Goal: Task Accomplishment & Management: Use online tool/utility

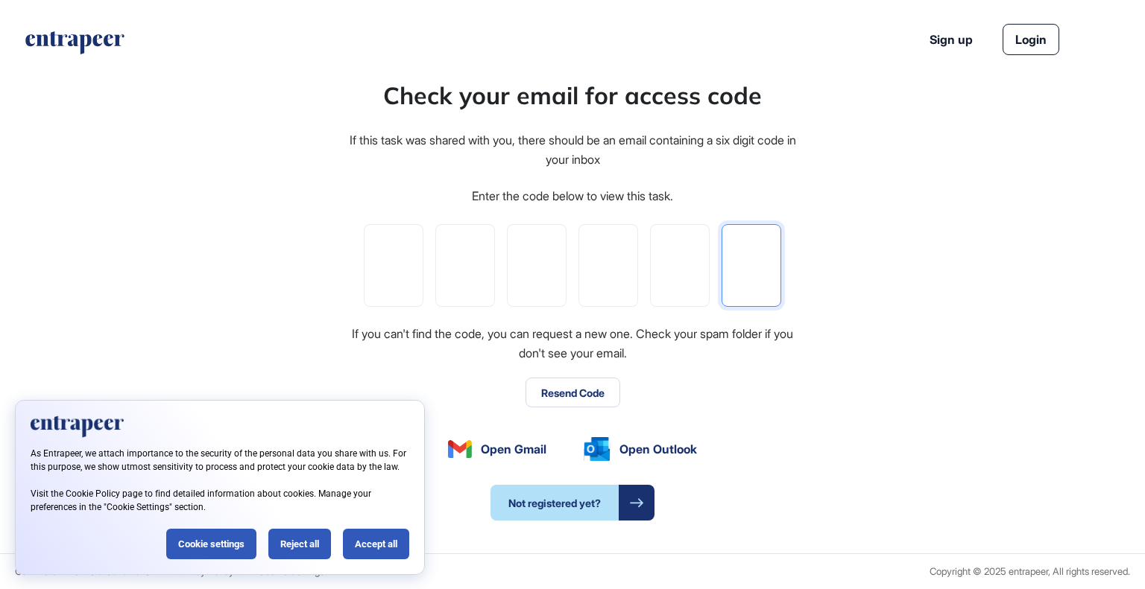
paste input "*"
type input "*"
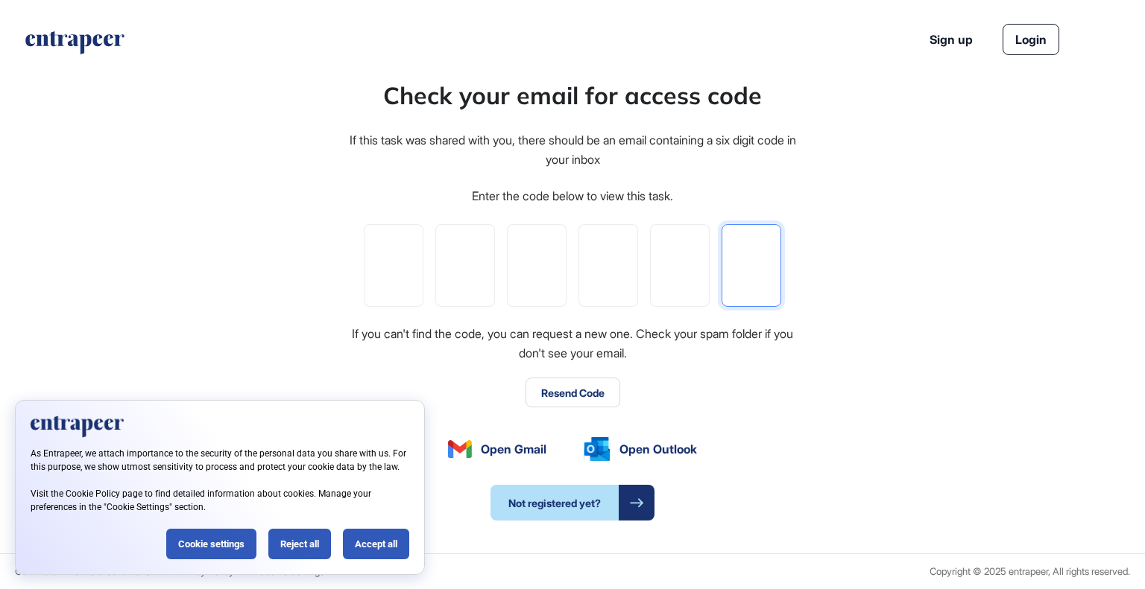
type input "*"
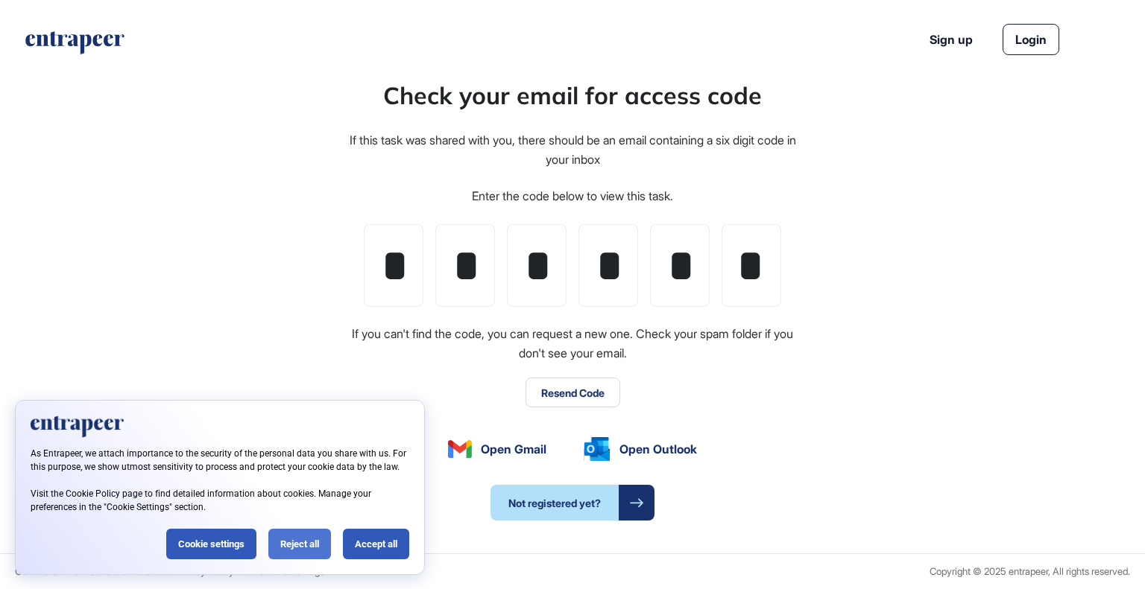
click at [310, 536] on div "Reject all" at bounding box center [299, 544] width 63 height 31
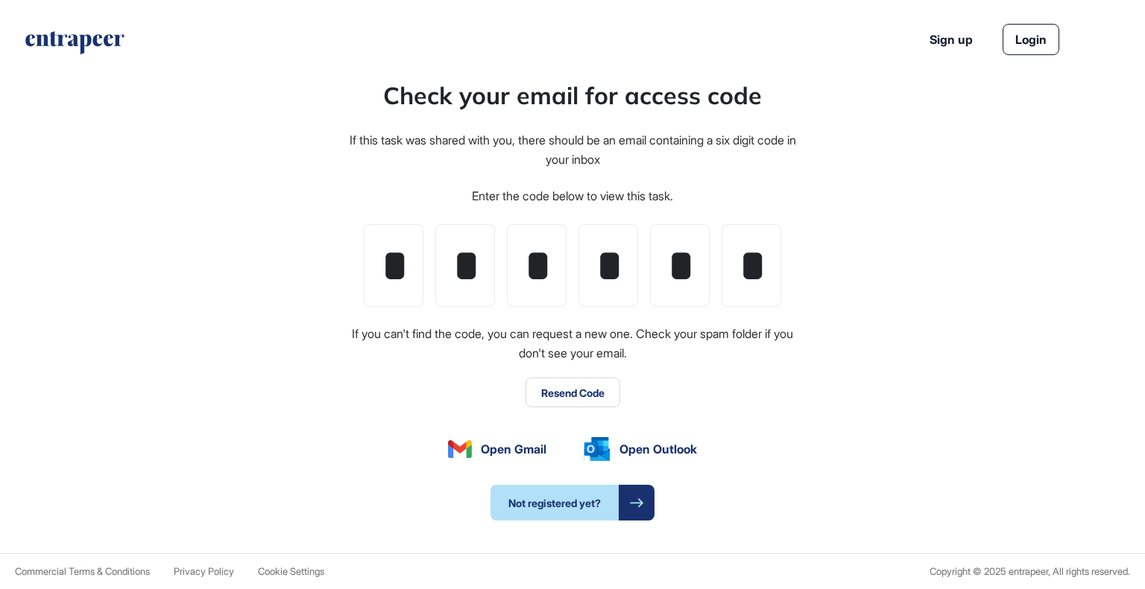
click at [898, 313] on div "Check your email for access code If this task was shared with you, there should…" at bounding box center [572, 299] width 1145 height 509
click at [858, 471] on div "Check your email for access code If this task was shared with you, there should…" at bounding box center [572, 299] width 1145 height 509
click at [624, 509] on div at bounding box center [636, 503] width 36 height 36
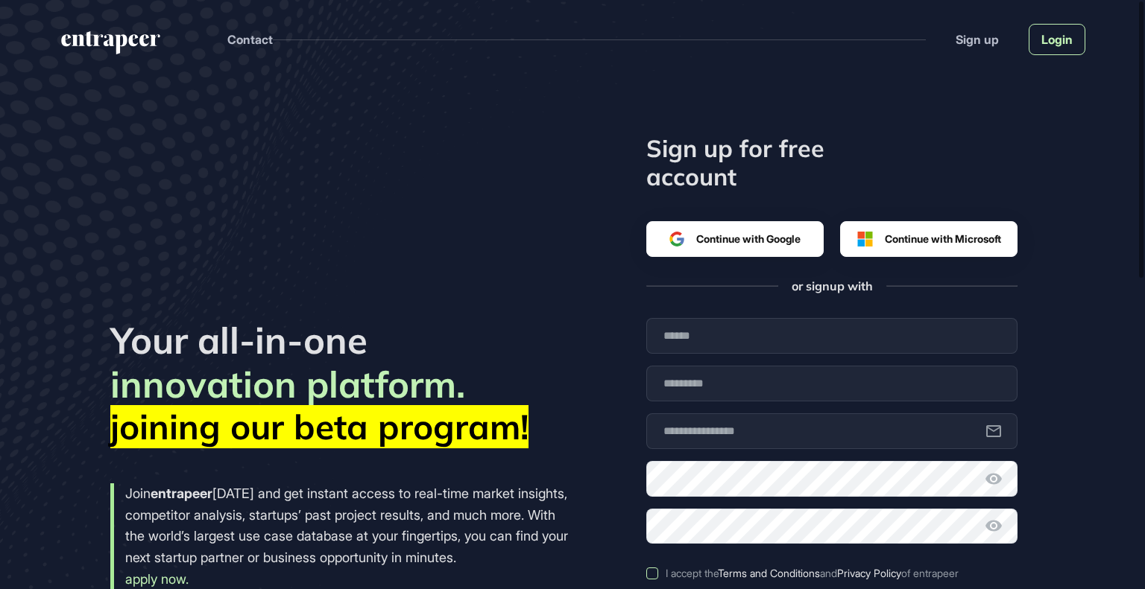
click at [1047, 34] on link "Login" at bounding box center [1056, 39] width 57 height 31
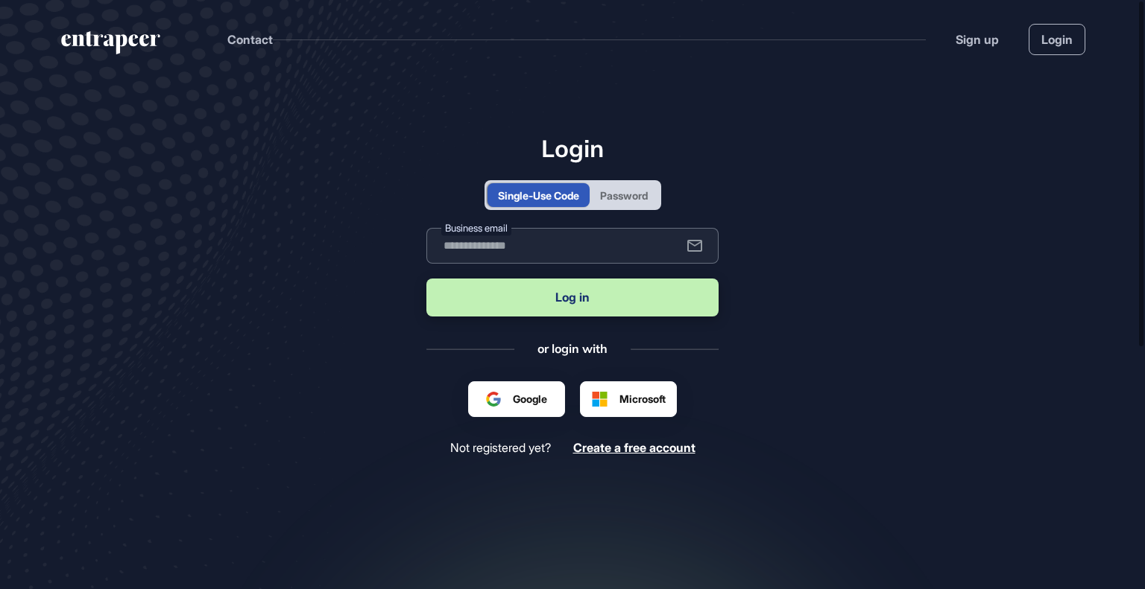
click at [554, 254] on input "text" at bounding box center [572, 246] width 292 height 36
type input "**********"
click at [593, 309] on button "Log in" at bounding box center [572, 298] width 292 height 38
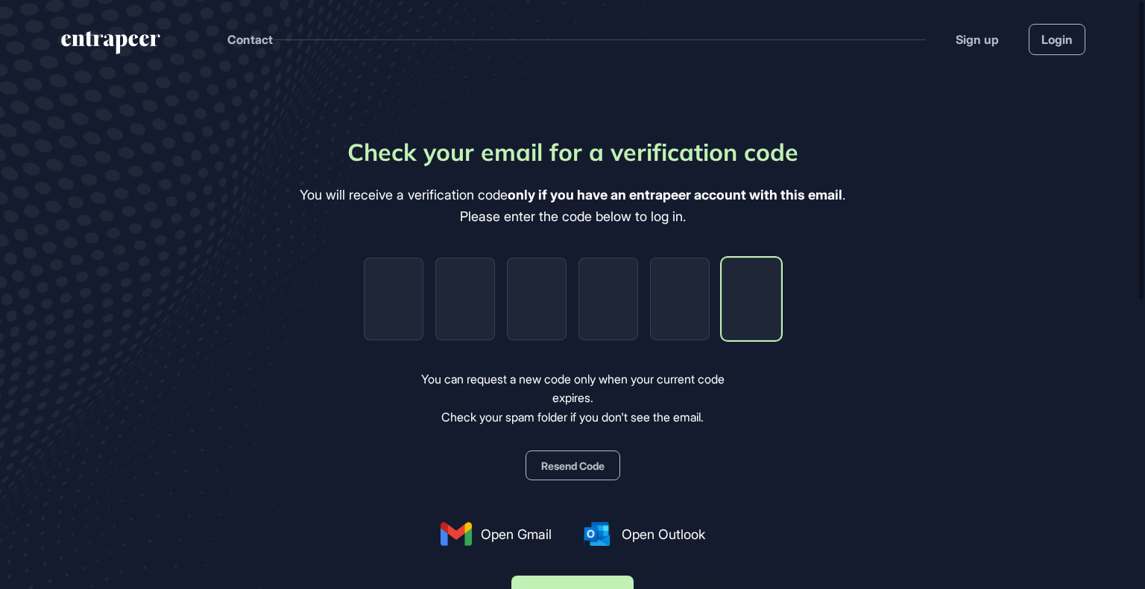
paste input "*"
type input "*"
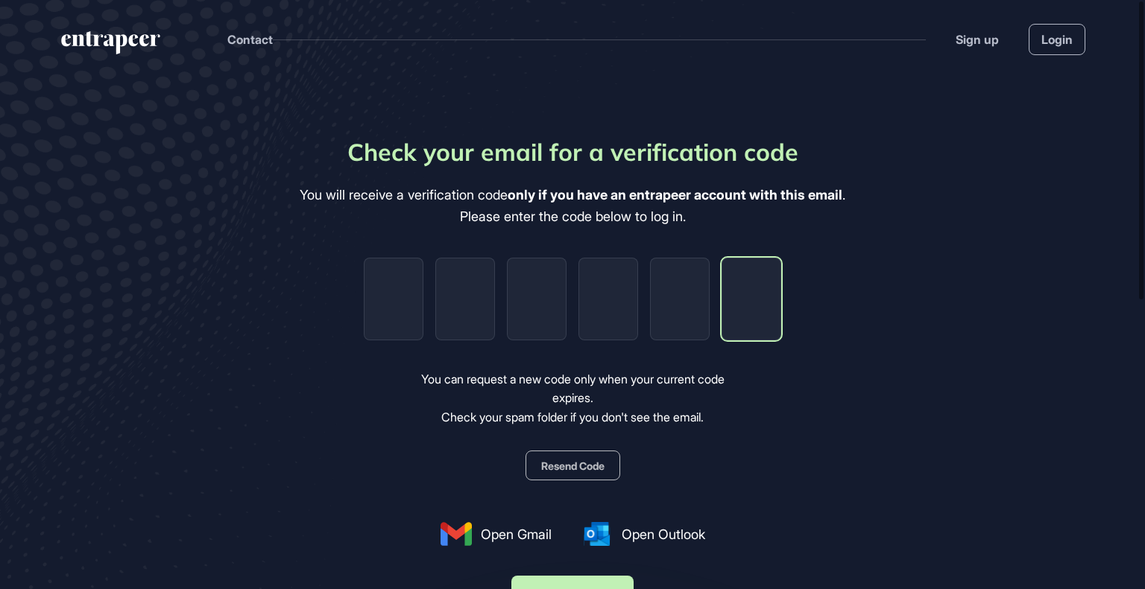
type input "*"
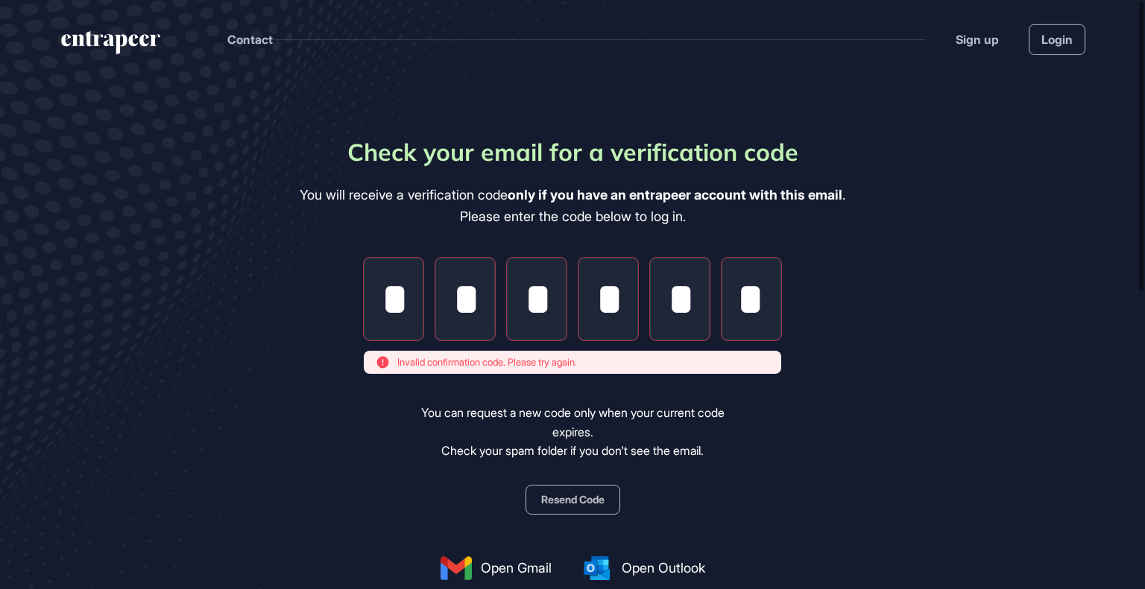
click at [987, 517] on main "Check your email for a verification code You will receive a verification code o…" at bounding box center [572, 455] width 1145 height 754
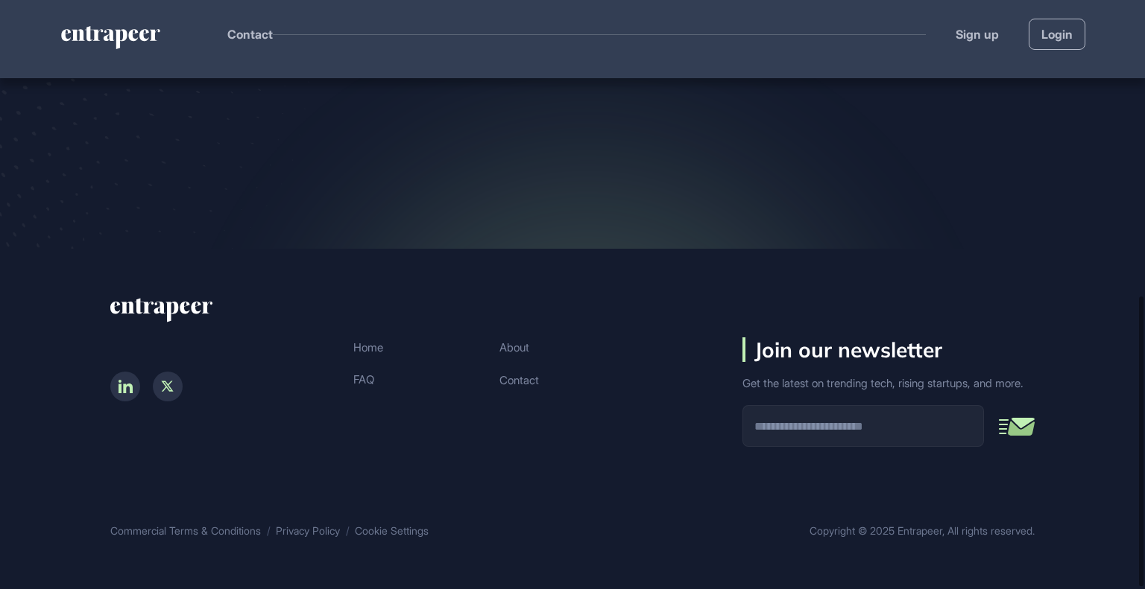
scroll to position [0, 0]
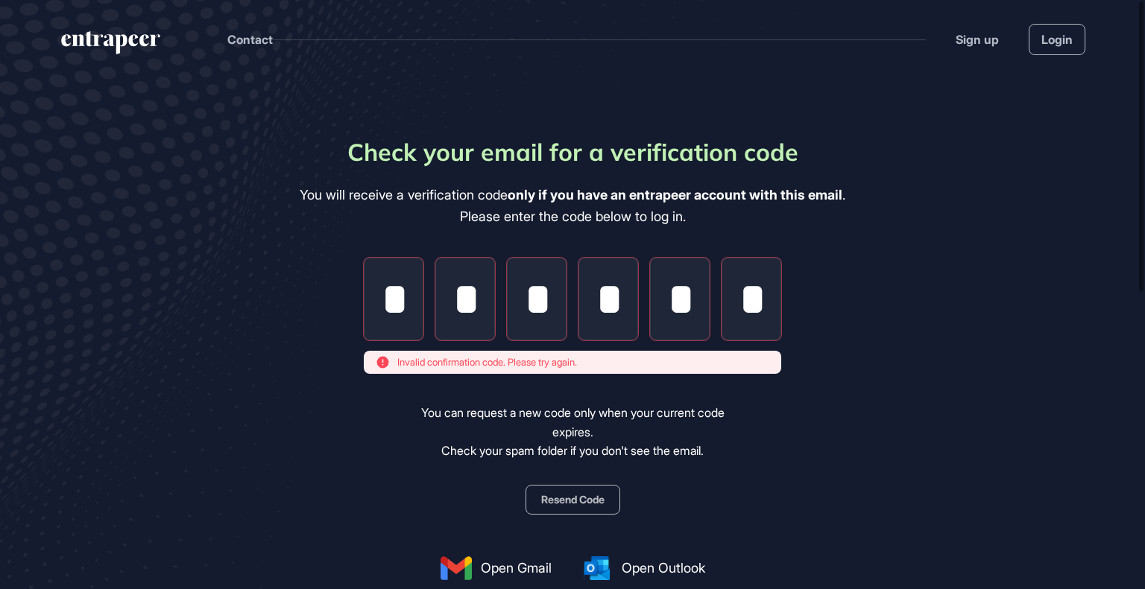
click at [128, 30] on header "Contact Sign up Login" at bounding box center [572, 36] width 1145 height 72
click at [112, 43] on icon "entrapeer-logo" at bounding box center [105, 40] width 88 height 12
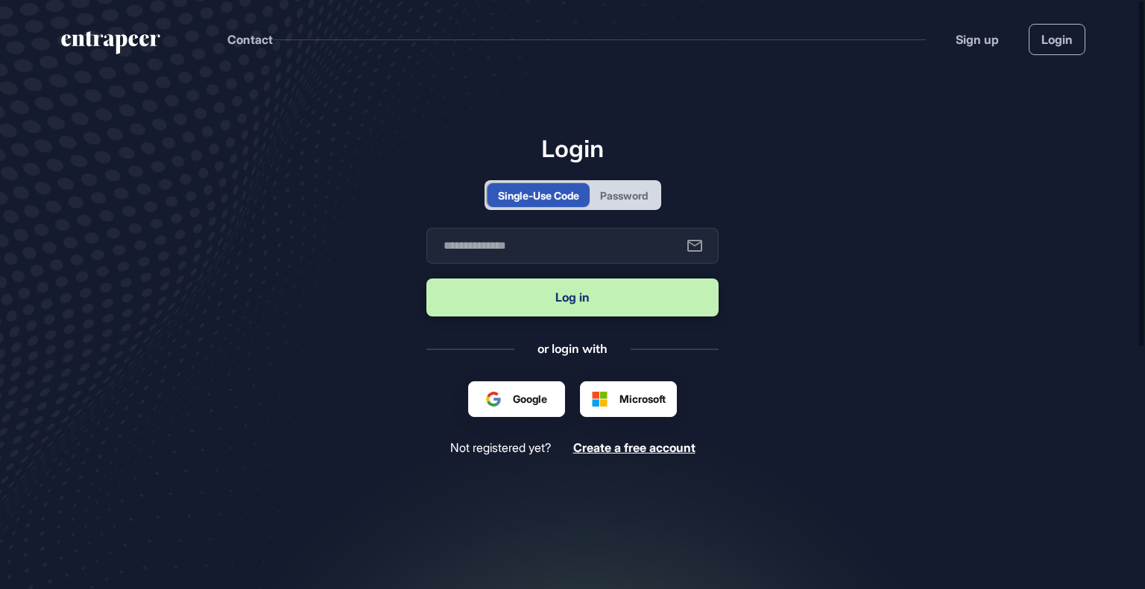
click at [630, 179] on div "Login Single-Use Code Password Business email Log in or login with Google Micro…" at bounding box center [572, 294] width 292 height 321
click at [627, 186] on div "Password" at bounding box center [623, 195] width 69 height 24
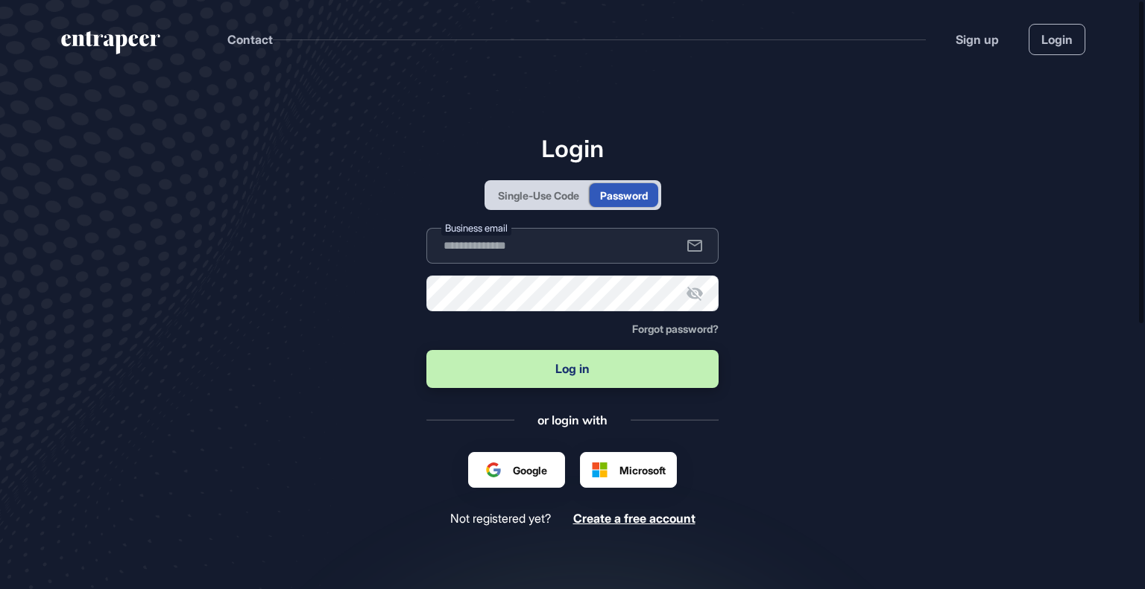
click at [569, 250] on input "text" at bounding box center [572, 246] width 292 height 36
type input "**********"
click at [426, 350] on button "Log in" at bounding box center [572, 369] width 292 height 38
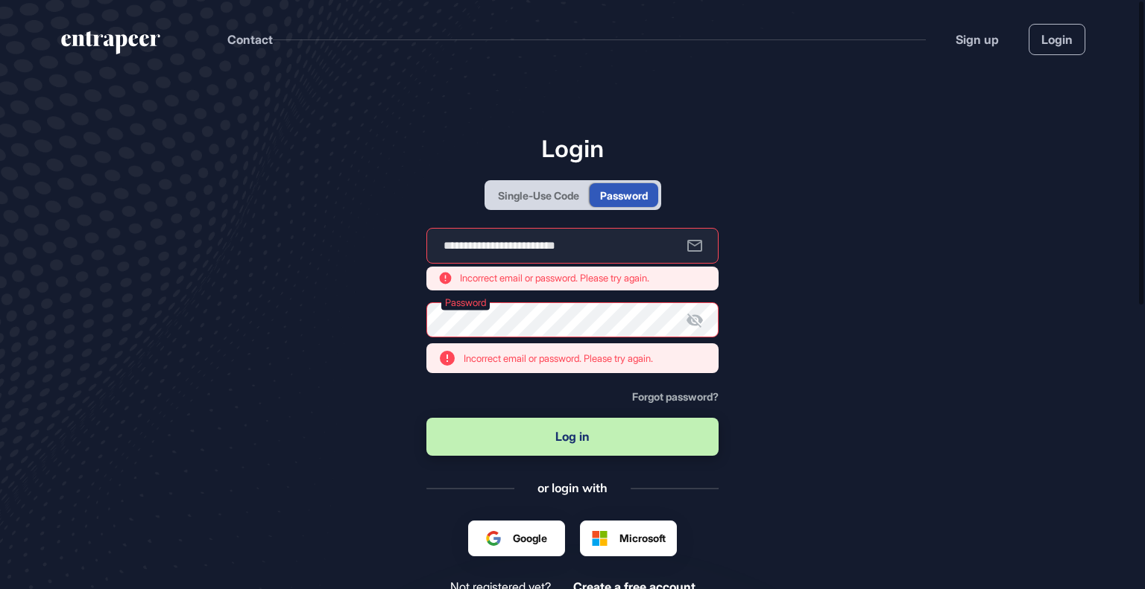
click at [905, 307] on main "**********" at bounding box center [572, 429] width 1145 height 703
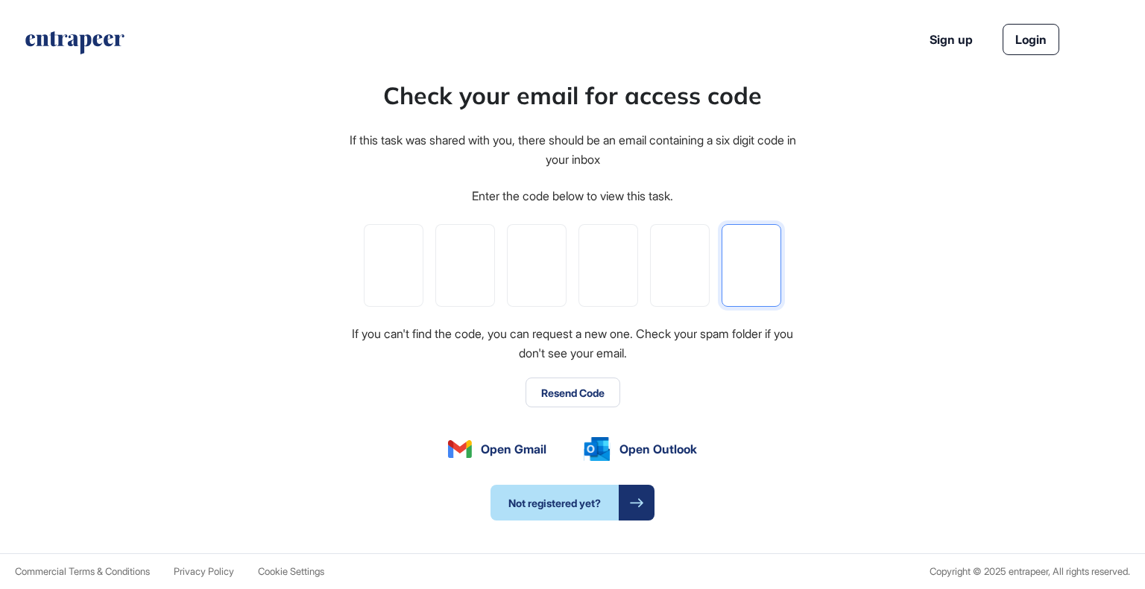
paste input "*"
type input "*"
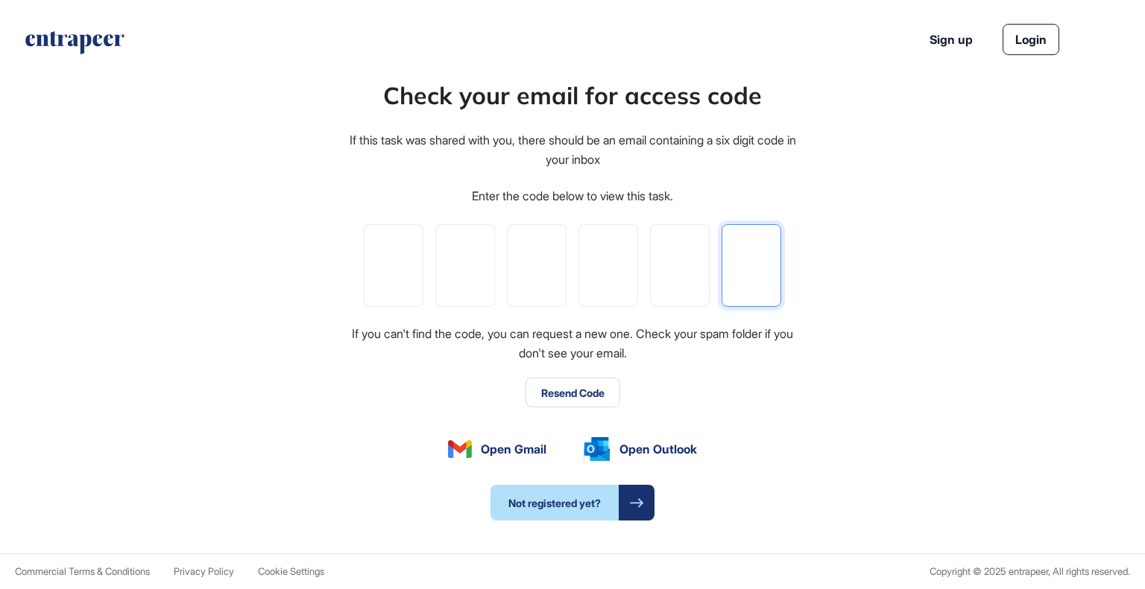
type input "*"
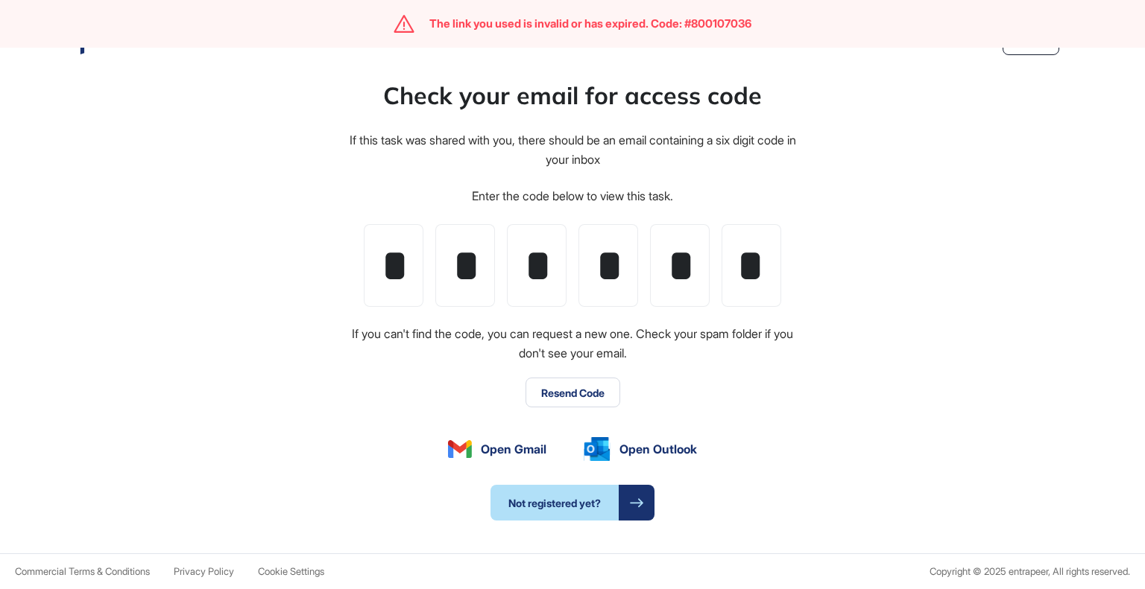
click at [905, 348] on div "Check your email for access code If this task was shared with you, there should…" at bounding box center [572, 299] width 1145 height 509
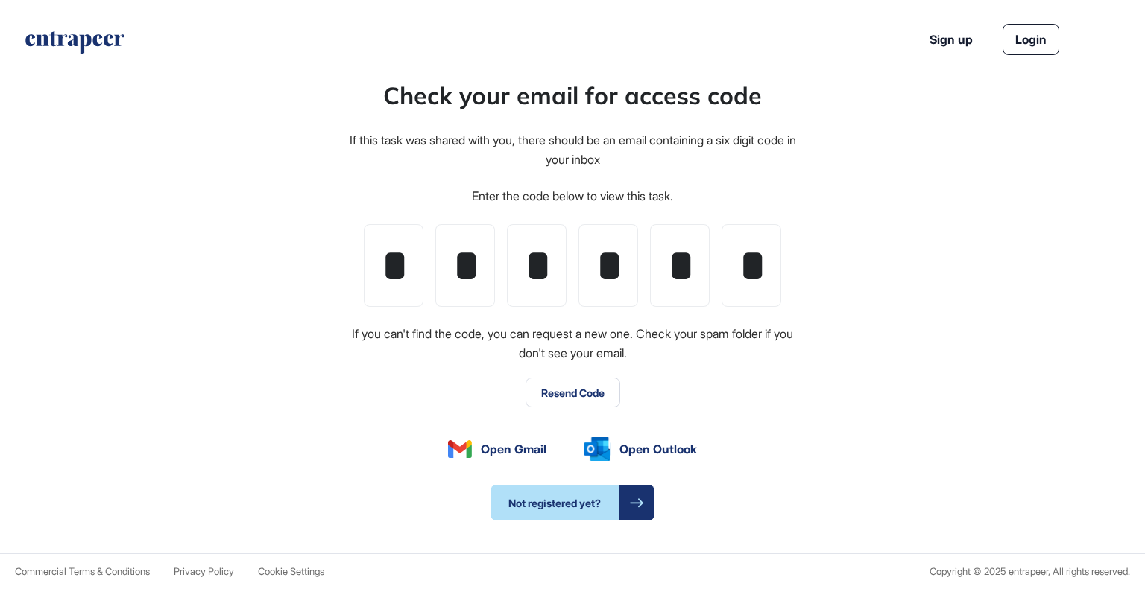
click at [426, 276] on div "* * * * * *" at bounding box center [572, 265] width 417 height 83
click at [399, 268] on input "*" at bounding box center [394, 265] width 60 height 83
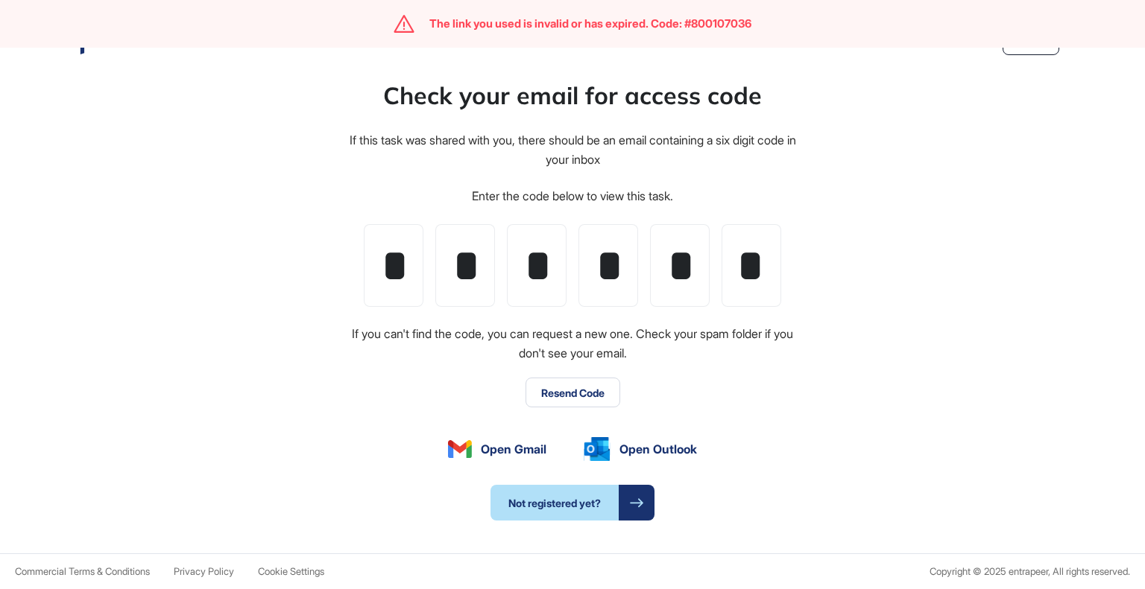
click at [942, 381] on div "Check your email for access code If this task was shared with you, there should…" at bounding box center [572, 299] width 1145 height 509
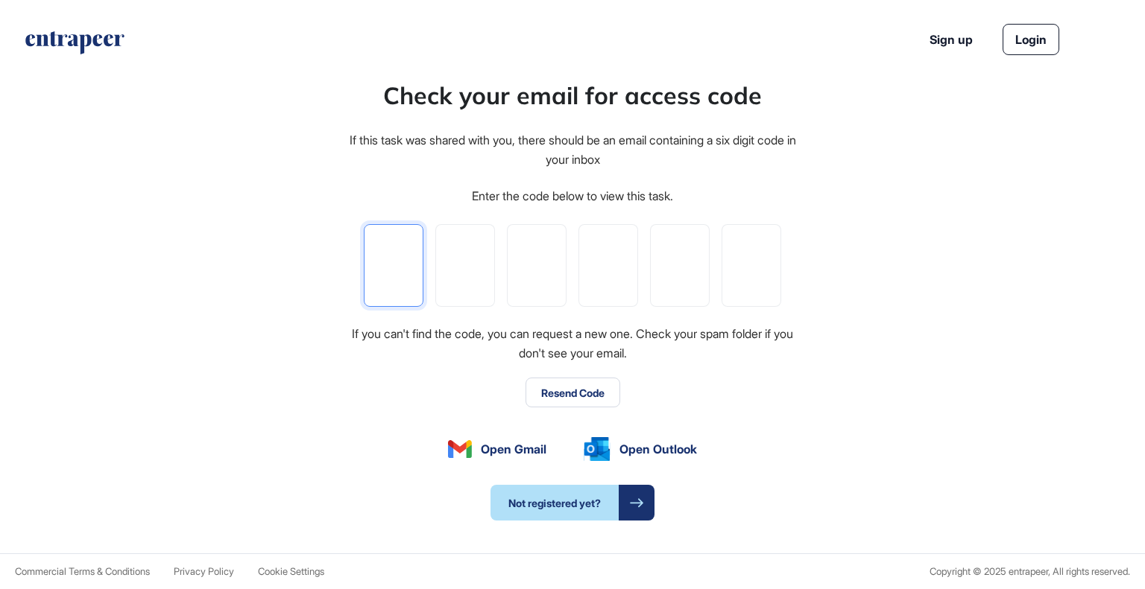
click at [388, 288] on input "tel" at bounding box center [394, 265] width 60 height 83
paste input "*"
type input "*"
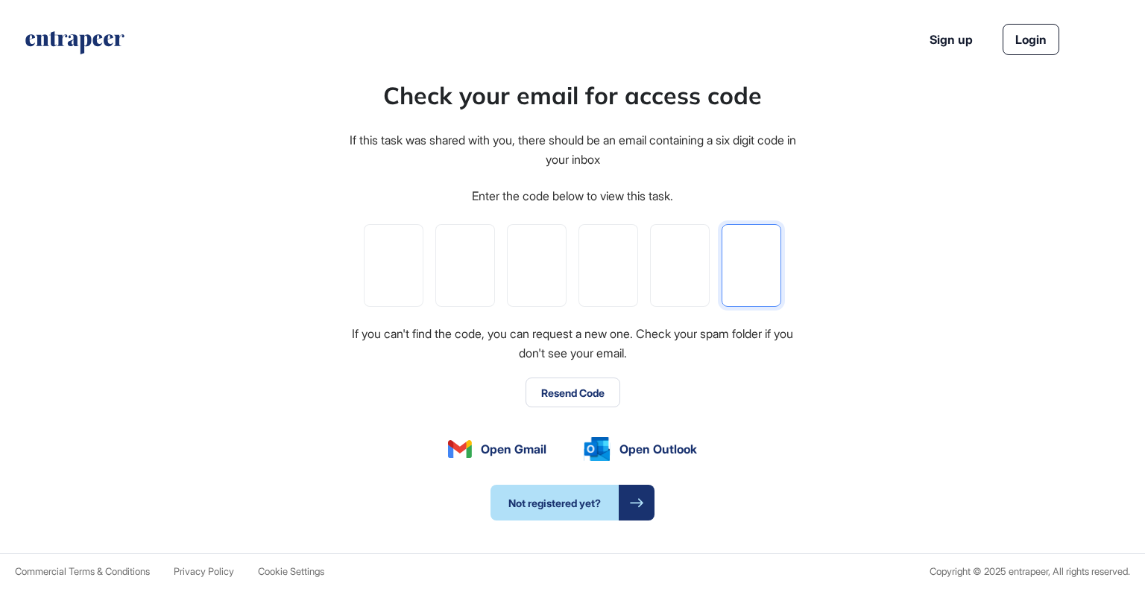
type input "*"
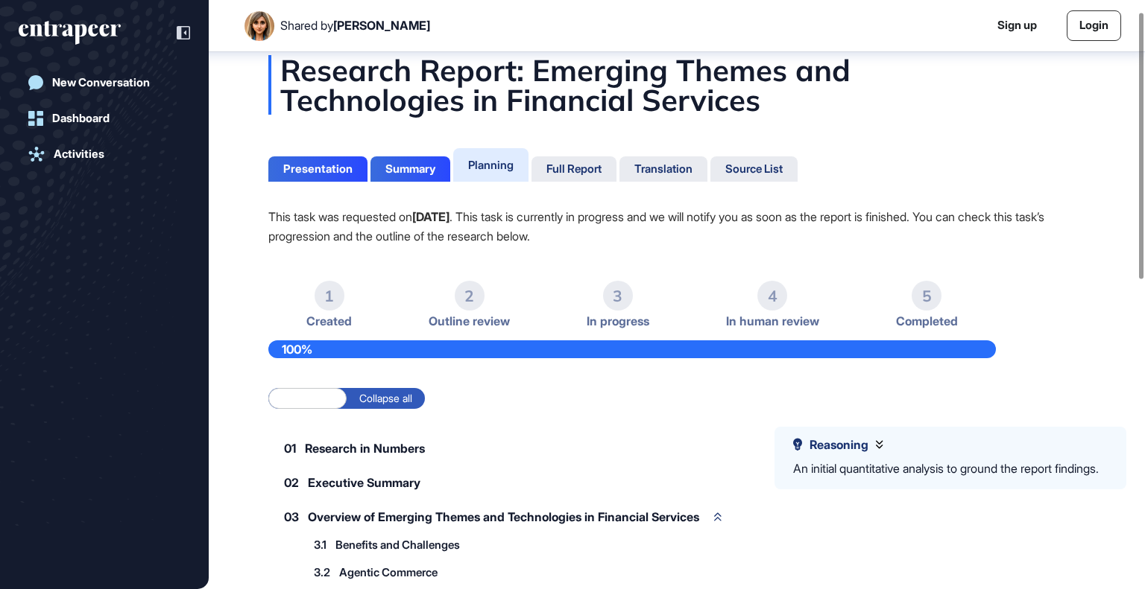
scroll to position [17, 0]
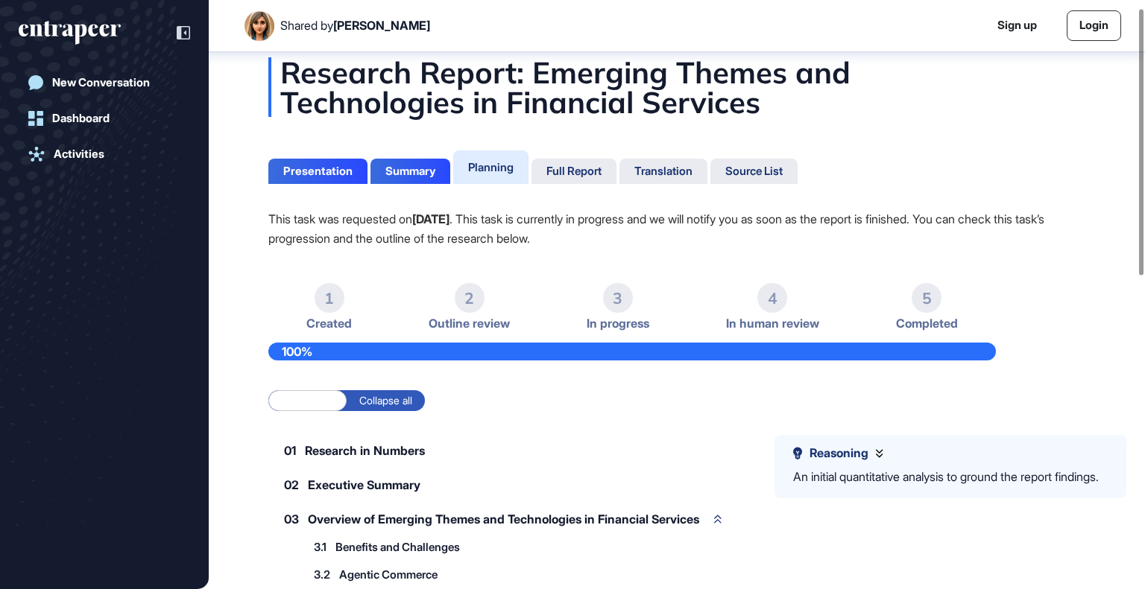
click at [474, 291] on div "2" at bounding box center [470, 298] width 30 height 30
click at [313, 169] on div "Presentation" at bounding box center [317, 171] width 69 height 13
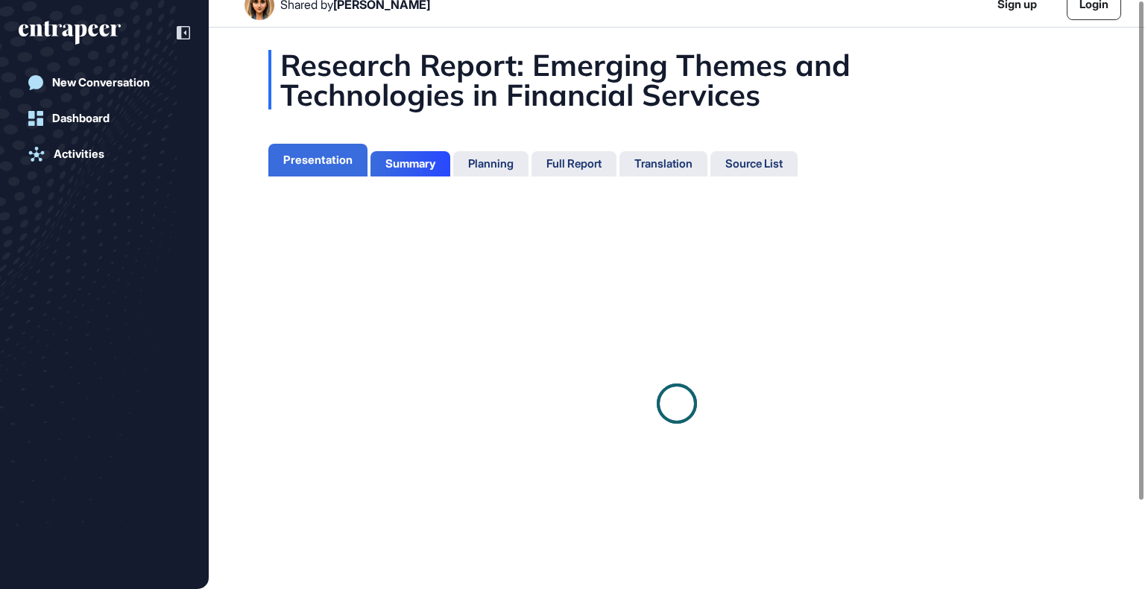
scroll to position [7, 0]
